Goal: Task Accomplishment & Management: Manage account settings

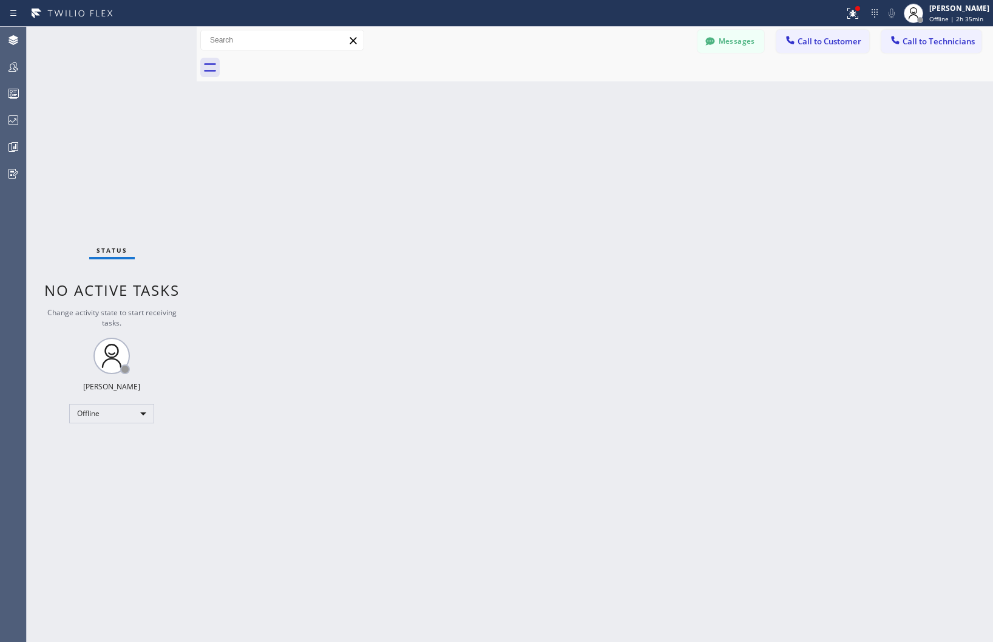
drag, startPoint x: 0, startPoint y: 0, endPoint x: 831, endPoint y: 97, distance: 836.2
click at [884, 216] on div "Back to Dashboard Change Sender ID Customers Technicians Select a contact Outbo…" at bounding box center [595, 334] width 797 height 615
click at [932, 11] on div "[PERSON_NAME]" at bounding box center [960, 8] width 60 height 10
click at [905, 82] on button "Unavailable" at bounding box center [932, 80] width 121 height 16
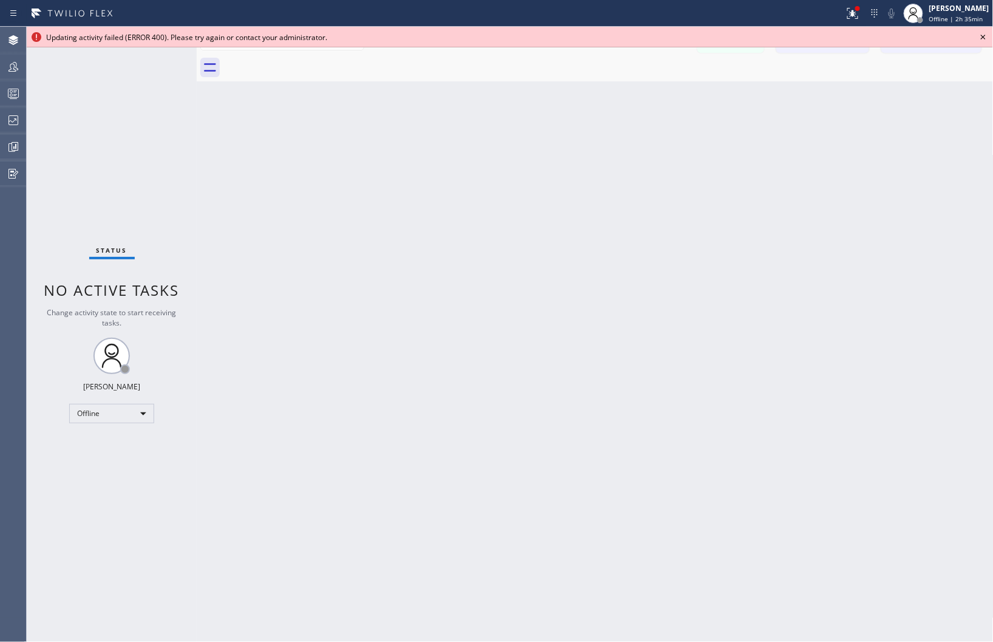
click at [982, 35] on icon at bounding box center [983, 37] width 15 height 15
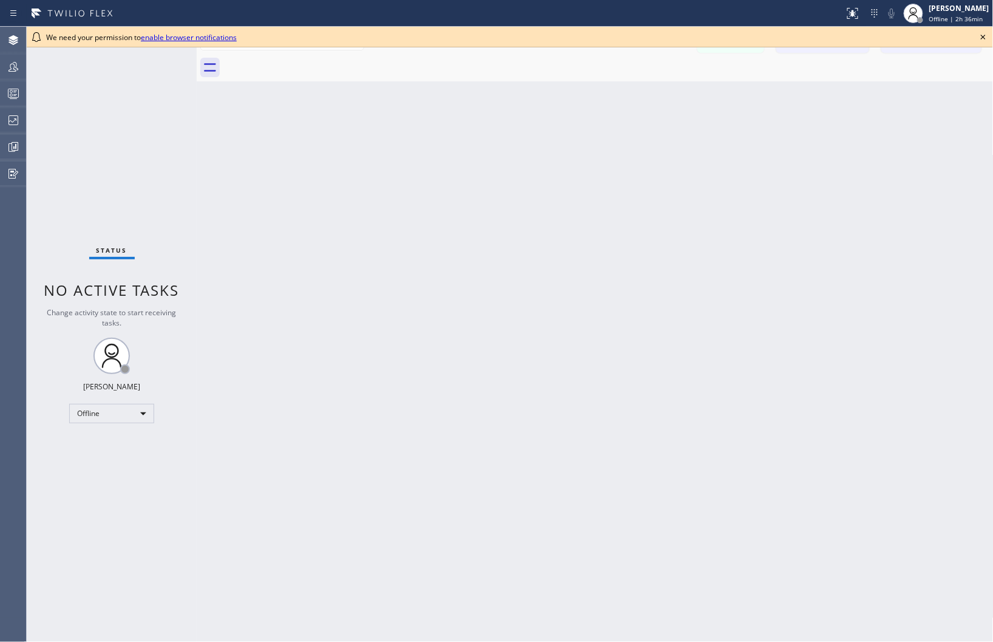
click at [982, 32] on icon at bounding box center [983, 37] width 15 height 15
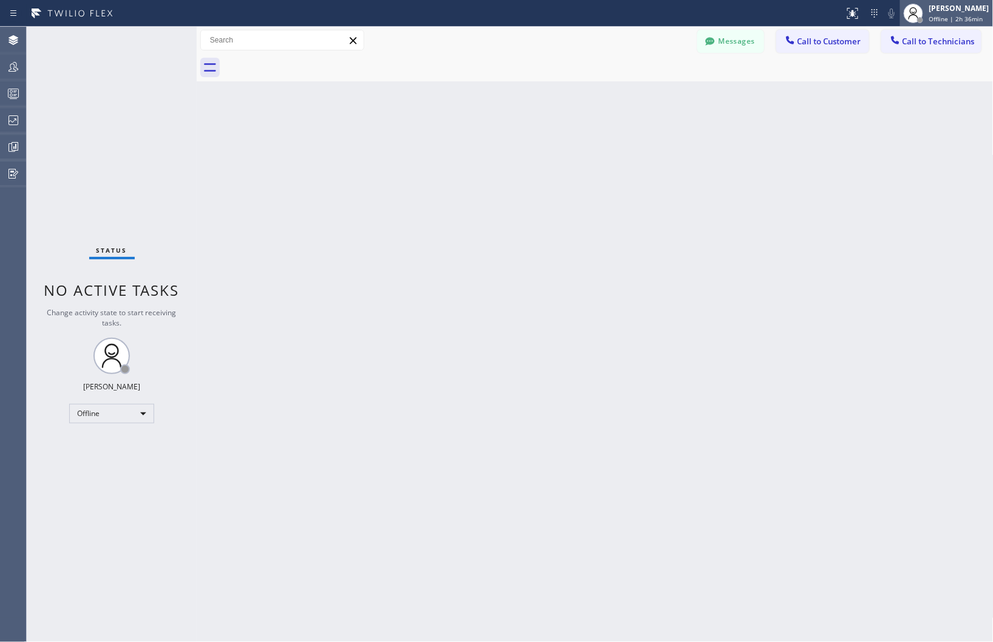
click at [956, 25] on div "[PERSON_NAME] Offline | 2h 36min" at bounding box center [946, 13] width 93 height 27
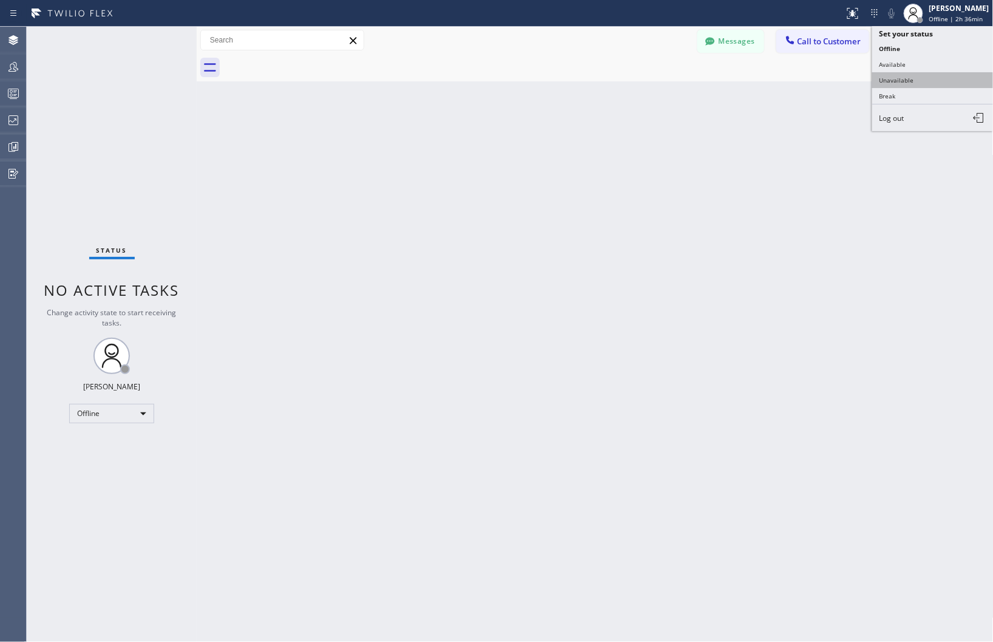
click at [883, 82] on button "Unavailable" at bounding box center [932, 80] width 121 height 16
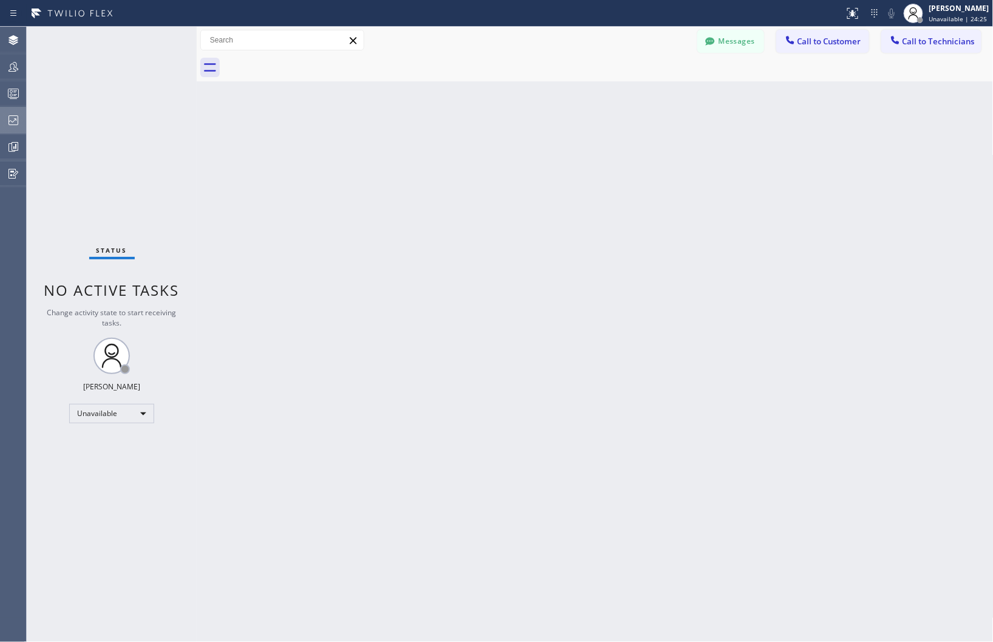
click at [19, 124] on icon at bounding box center [13, 120] width 15 height 15
